Goal: Information Seeking & Learning: Learn about a topic

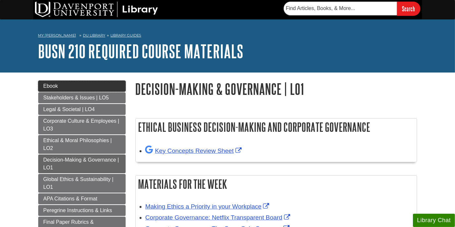
click at [114, 88] on link "Ebook" at bounding box center [82, 86] width 88 height 11
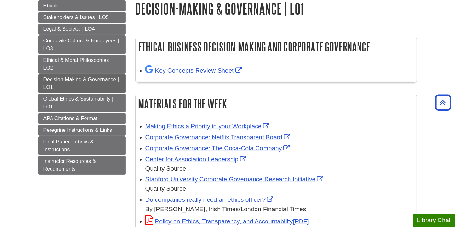
scroll to position [74, 0]
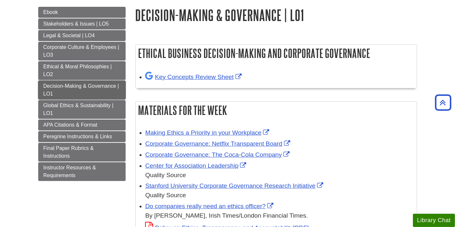
click at [87, 83] on span "Decision-Making & Governance | LO1" at bounding box center [81, 89] width 76 height 13
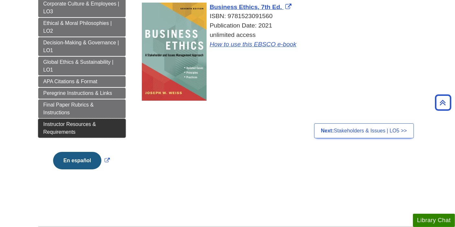
scroll to position [115, 0]
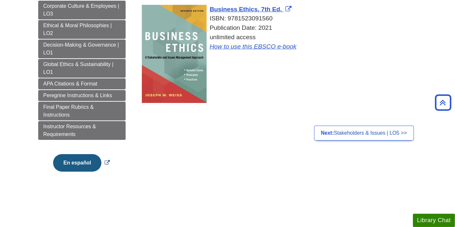
click at [90, 161] on button "En español" at bounding box center [77, 163] width 48 height 18
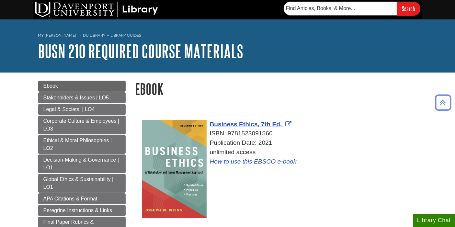
scroll to position [5, 0]
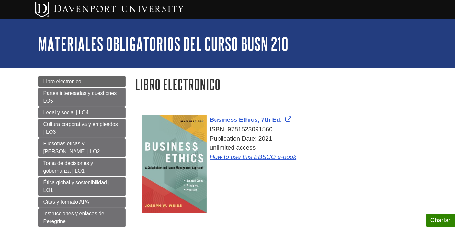
scroll to position [25, 0]
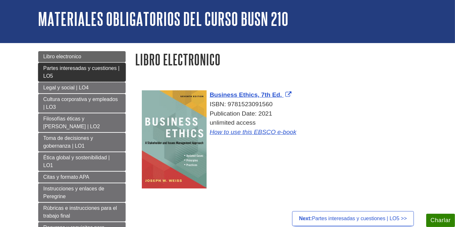
click at [82, 68] on span "Partes interesadas y cuestiones | LO5" at bounding box center [81, 71] width 76 height 13
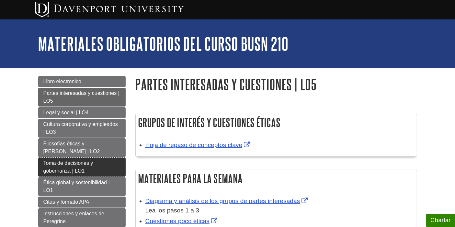
click at [92, 160] on span "Toma de decisiones y gobernanza | LO1" at bounding box center [68, 166] width 50 height 13
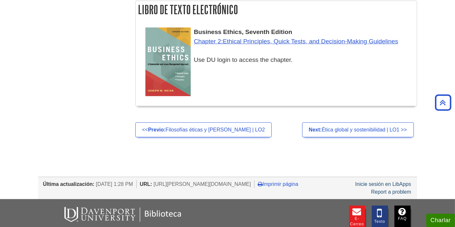
scroll to position [460, 0]
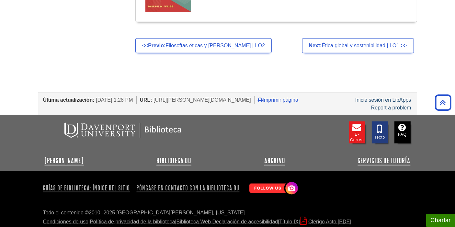
click at [393, 95] on div "Última actualización: Aug 7, 2025 1:28 PM URL: https://davenport.libguides.com/…" at bounding box center [230, 99] width 374 height 9
click at [394, 97] on link "Inicie sesión en LibApps" at bounding box center [384, 100] width 56 height 6
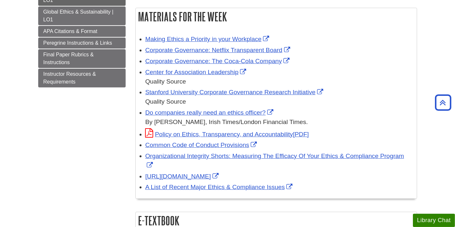
scroll to position [167, 0]
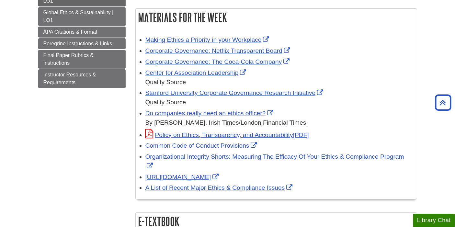
click at [302, 186] on div "A List of Recent Major Ethics & Compliance Issues" at bounding box center [280, 187] width 268 height 9
copy div "A List of Recent Major Ethics & Compliance Issues"
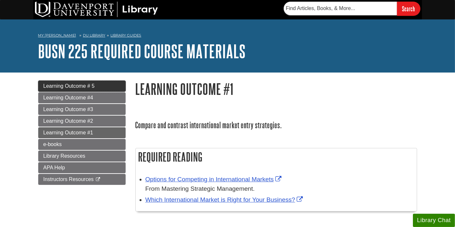
click at [64, 87] on span "Learning Outcome # 5" at bounding box center [68, 86] width 51 height 6
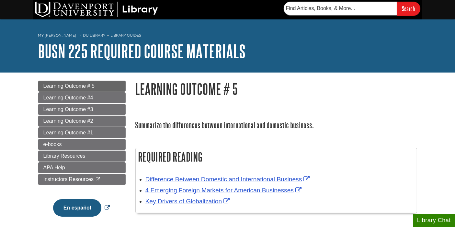
click at [77, 201] on button "En español" at bounding box center [77, 208] width 48 height 18
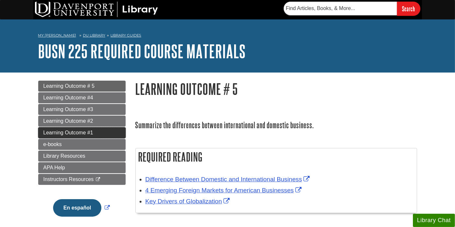
click at [79, 130] on span "Learning Outcome #1" at bounding box center [68, 133] width 50 height 6
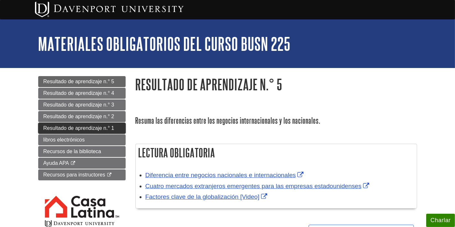
click at [100, 129] on span "Resultado de aprendizaje n.° 1" at bounding box center [78, 128] width 71 height 6
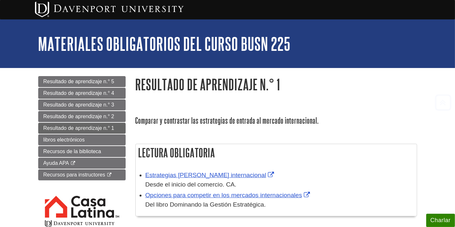
scroll to position [206, 0]
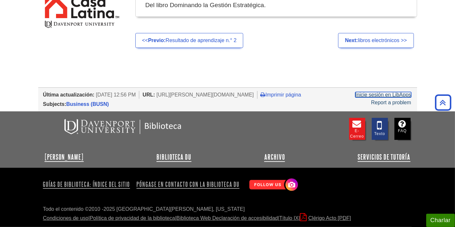
click at [382, 96] on link "Inicie sesión en LibApps" at bounding box center [384, 95] width 56 height 6
